Goal: Entertainment & Leisure: Consume media (video, audio)

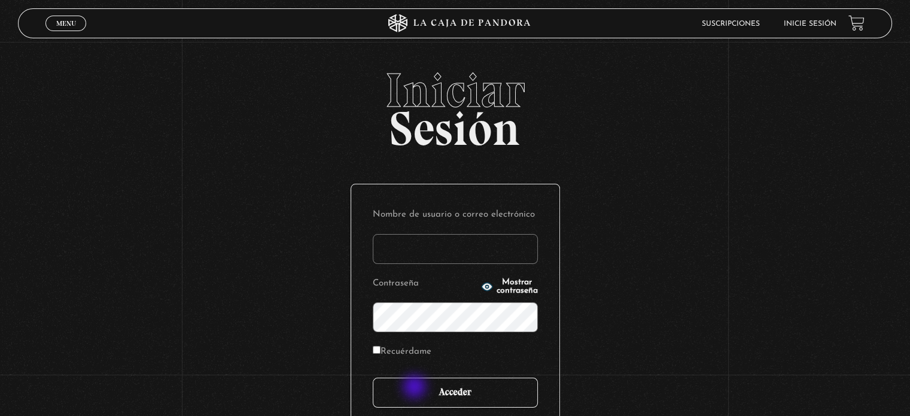
type input "scapman091@hotmail.com"
click at [484, 389] on input "Acceder" at bounding box center [455, 392] width 165 height 30
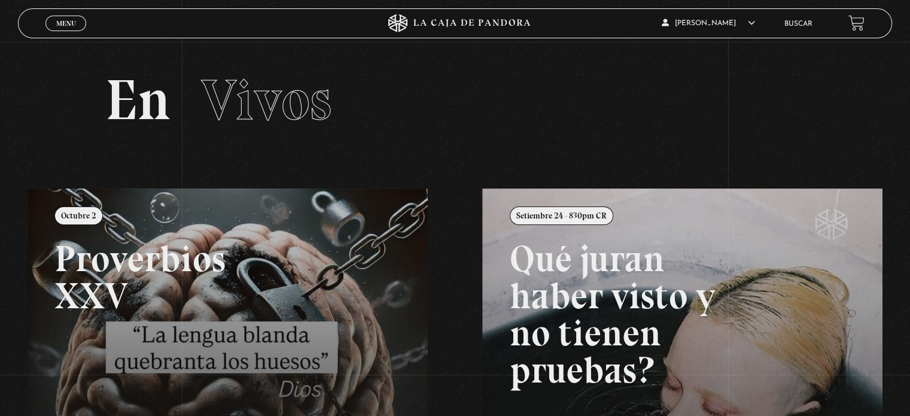
click at [484, 389] on div "Menu Cerrar Marco Alvarez Navas En vivos Pandora Centinelas Mi cuenta Salir Bus…" at bounding box center [455, 373] width 910 height 662
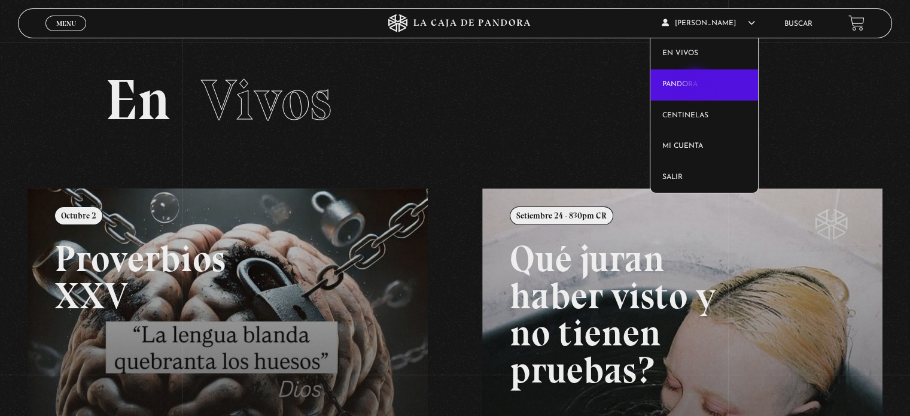
click at [696, 83] on link "Pandora" at bounding box center [704, 84] width 108 height 31
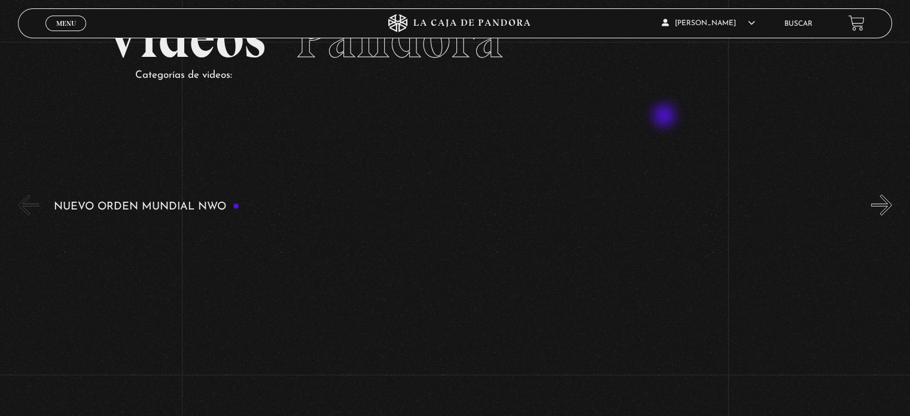
scroll to position [120, 0]
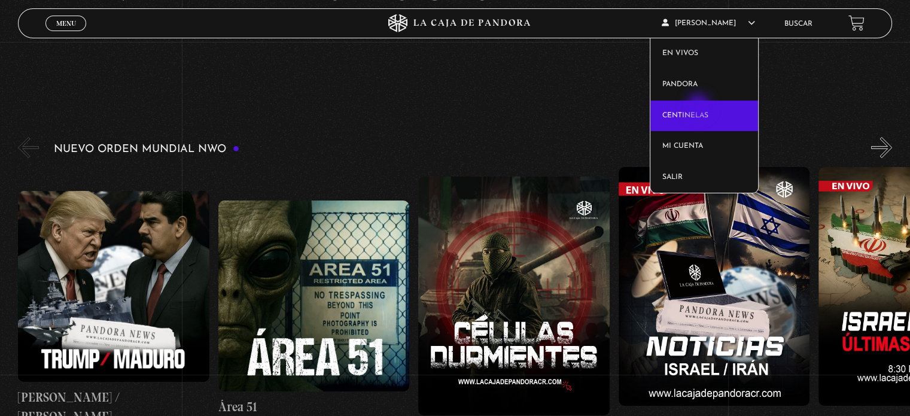
click at [699, 108] on link "Centinelas" at bounding box center [704, 115] width 108 height 31
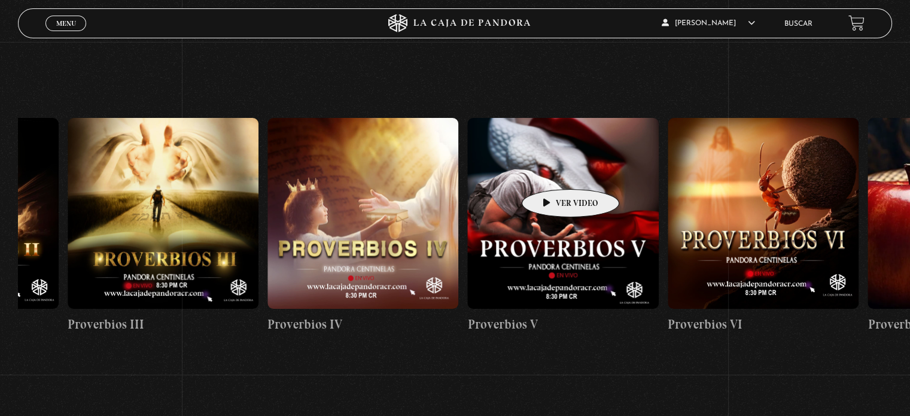
scroll to position [0, 993]
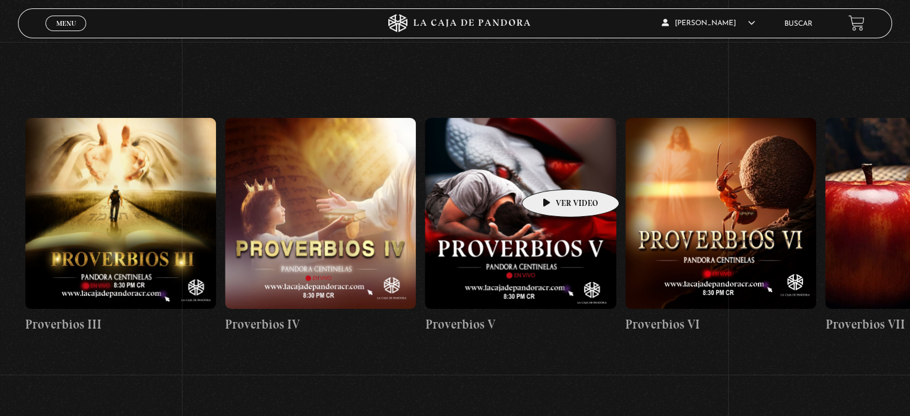
drag, startPoint x: 747, startPoint y: 192, endPoint x: 550, endPoint y: 171, distance: 198.4
click at [532, 191] on figure at bounding box center [520, 213] width 191 height 191
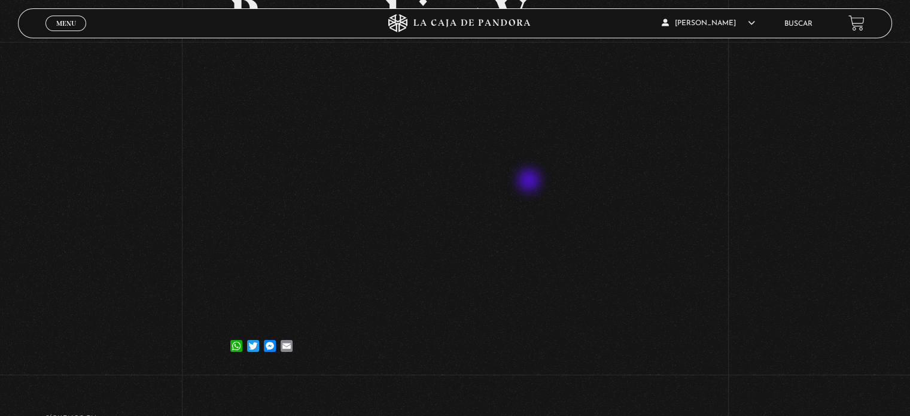
scroll to position [120, 0]
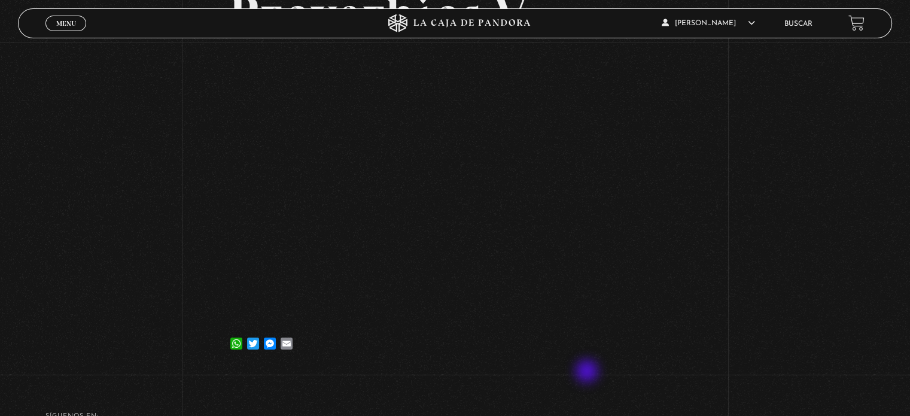
click at [588, 371] on div "Volver [DATE] Proverbios V WhatsApp Twitter Messenger Email" at bounding box center [455, 167] width 454 height 407
click at [83, 194] on div "Volver [DATE] Proverbios V WhatsApp Twitter Messenger Email" at bounding box center [455, 146] width 910 height 448
